Goal: Task Accomplishment & Management: Manage account settings

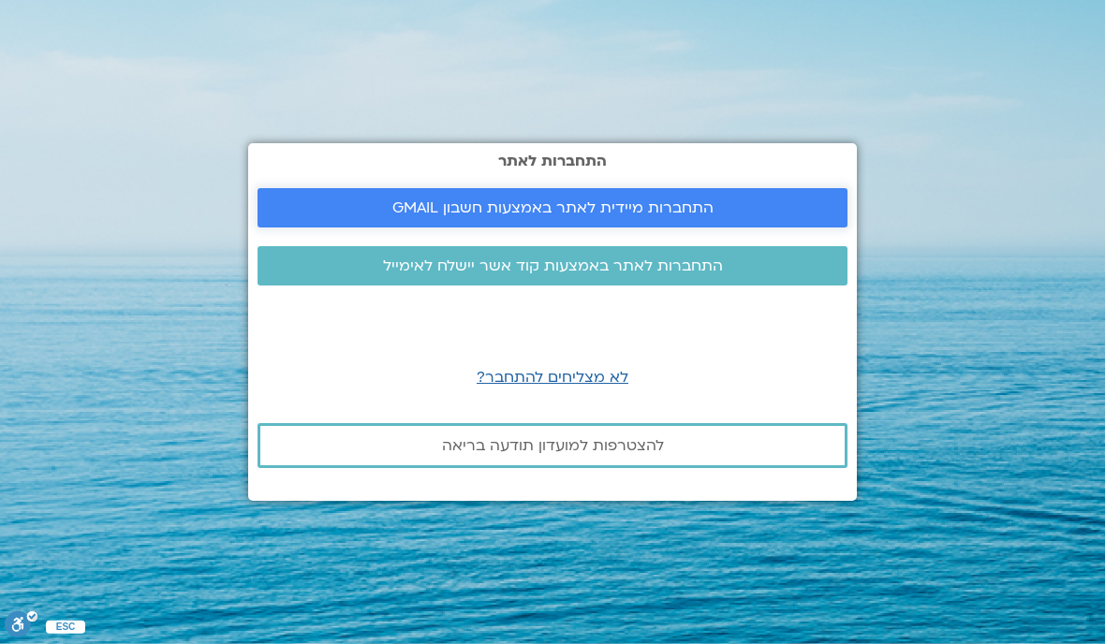
click at [542, 199] on span "התחברות מיידית לאתר באמצעות חשבון GMAIL" at bounding box center [552, 207] width 321 height 17
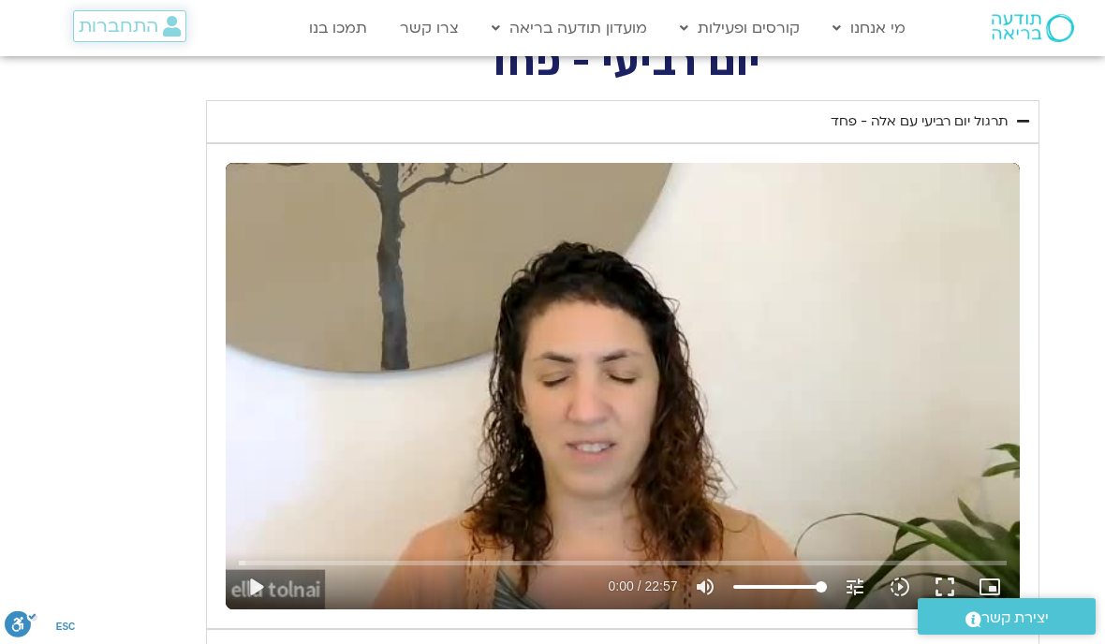
click at [125, 24] on span "התחברות" at bounding box center [119, 26] width 80 height 21
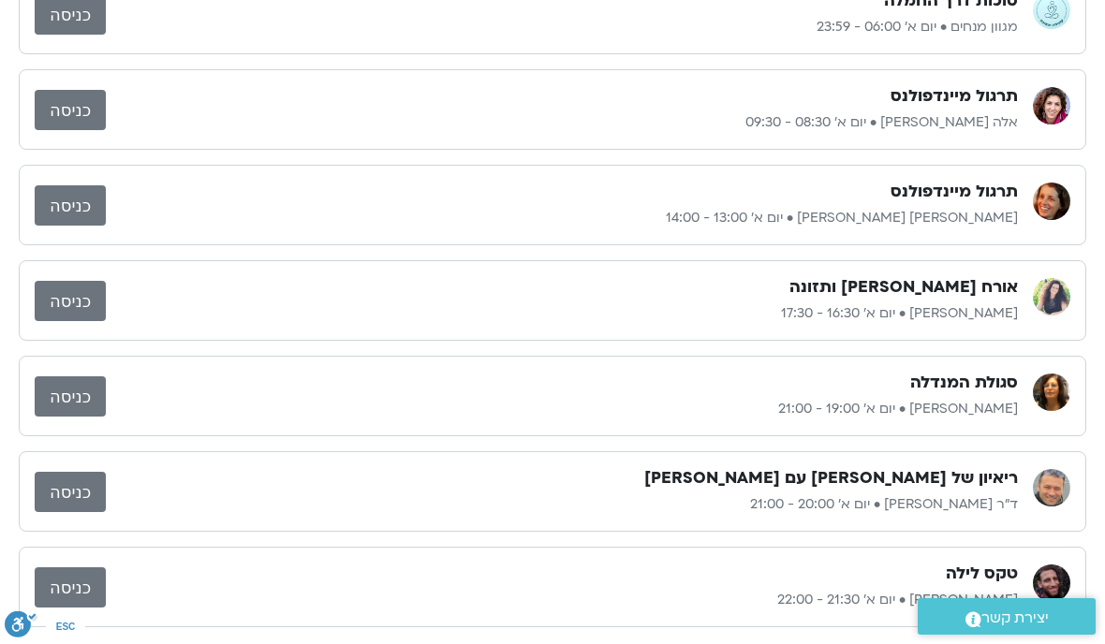
scroll to position [214, 0]
